Goal: Information Seeking & Learning: Understand process/instructions

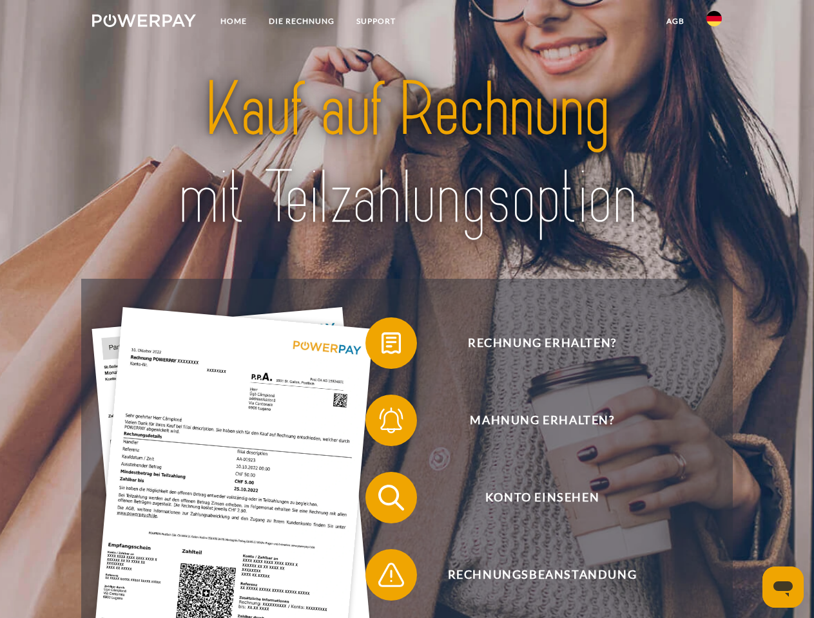
click at [144, 23] on img at bounding box center [144, 20] width 104 height 13
click at [714, 23] on img at bounding box center [713, 18] width 15 height 15
click at [675, 21] on link "agb" at bounding box center [675, 21] width 40 height 23
click at [381, 346] on span at bounding box center [372, 343] width 64 height 64
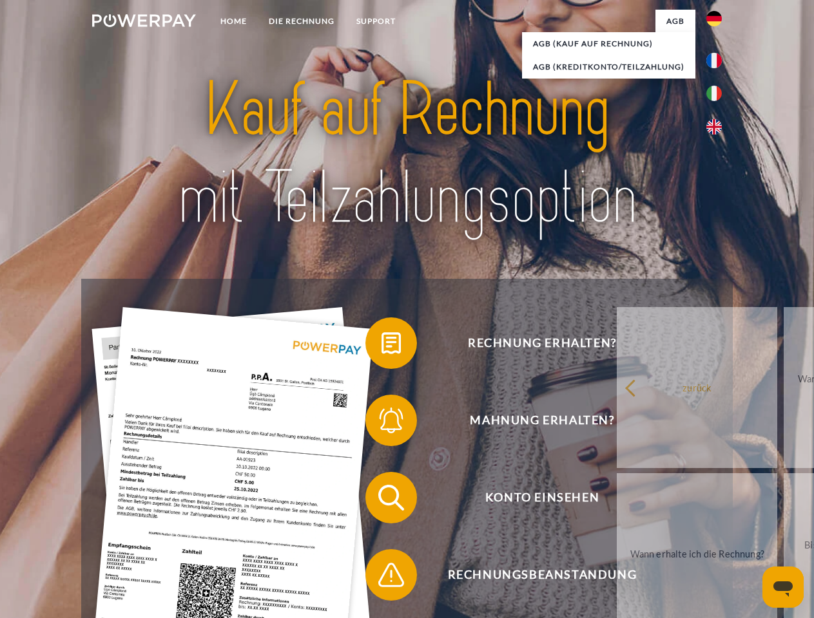
click at [381, 423] on span at bounding box center [372, 420] width 64 height 64
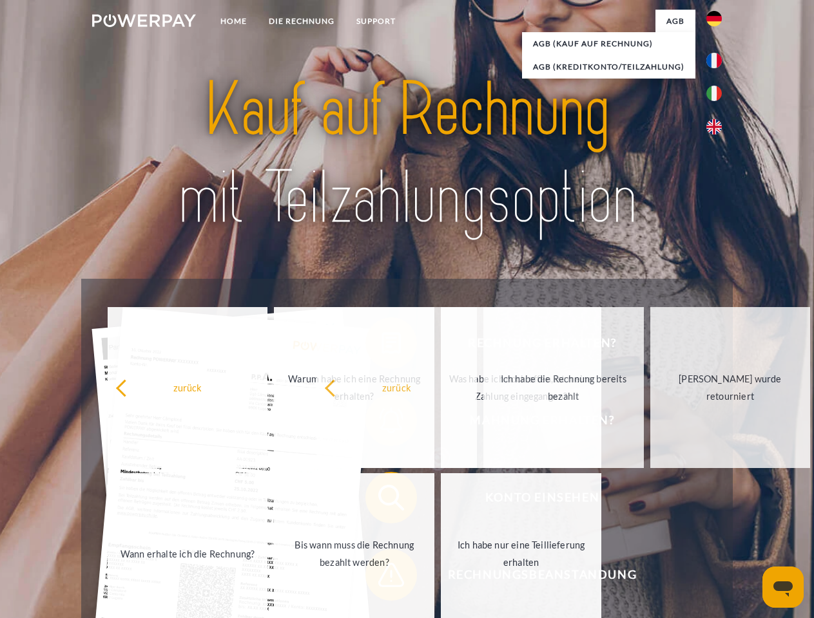
click at [381, 578] on span at bounding box center [372, 575] width 64 height 64
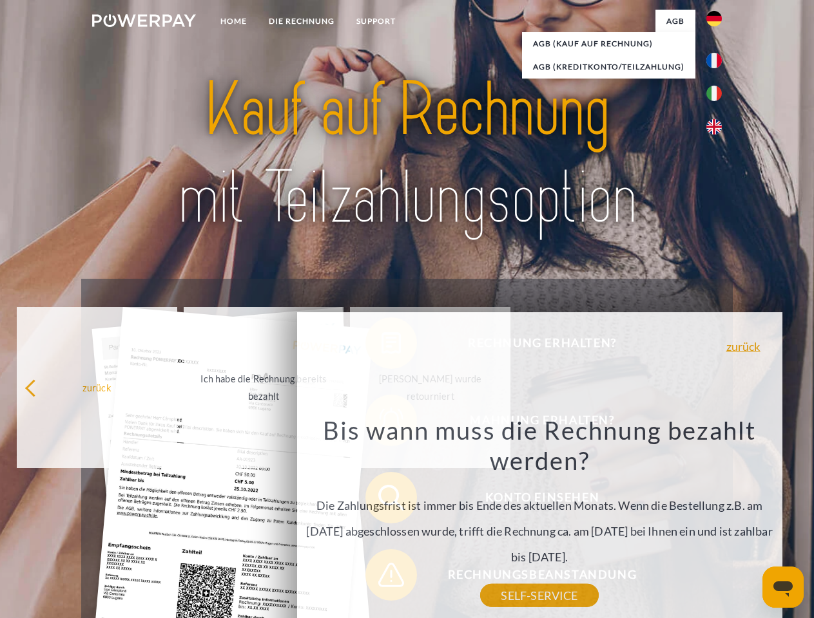
click at [783, 588] on icon "Open messaging window" at bounding box center [782, 589] width 19 height 15
